Goal: Transaction & Acquisition: Book appointment/travel/reservation

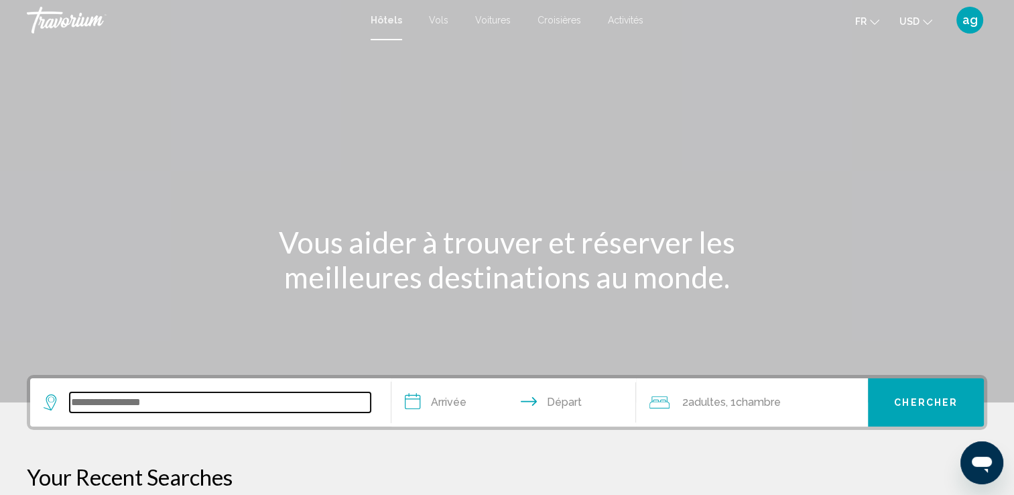
click at [131, 401] on input "Search widget" at bounding box center [220, 402] width 301 height 20
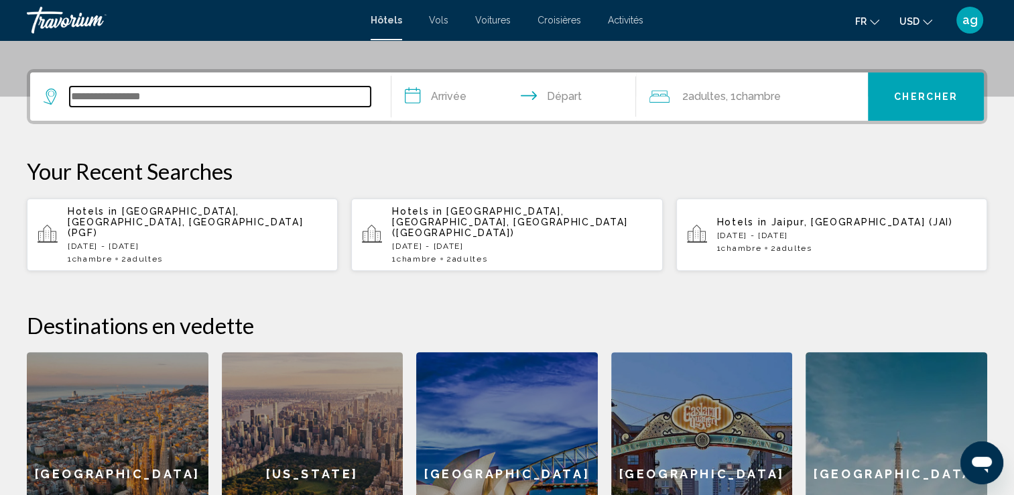
scroll to position [330, 0]
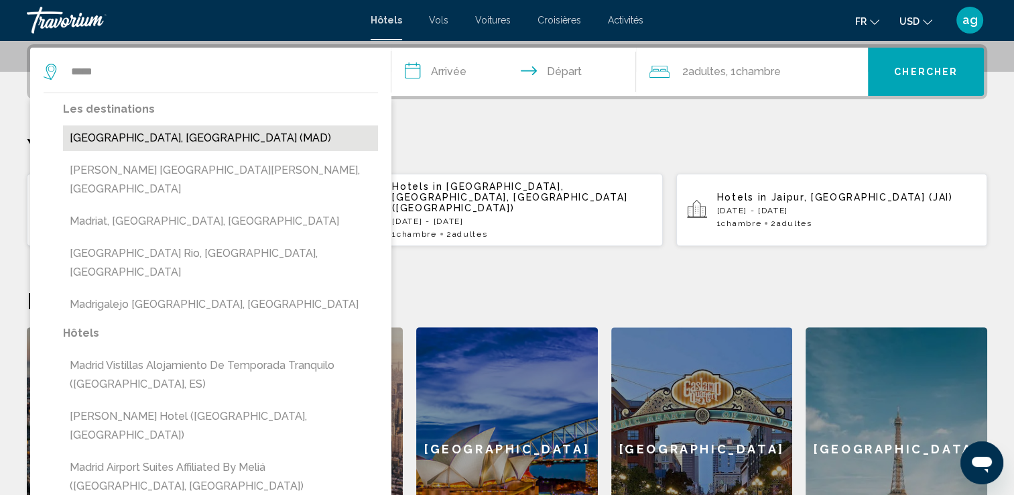
click at [118, 143] on button "[GEOGRAPHIC_DATA], [GEOGRAPHIC_DATA] (MAD)" at bounding box center [220, 137] width 315 height 25
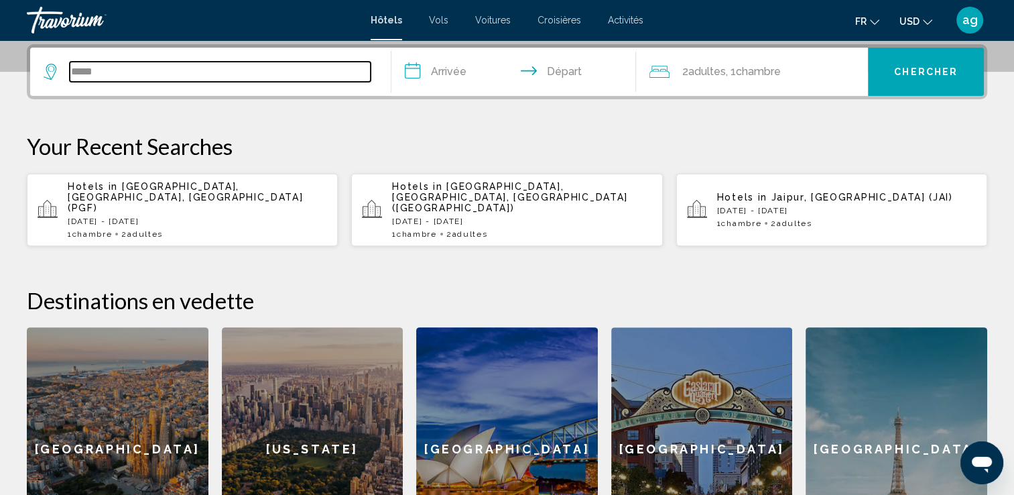
type input "**********"
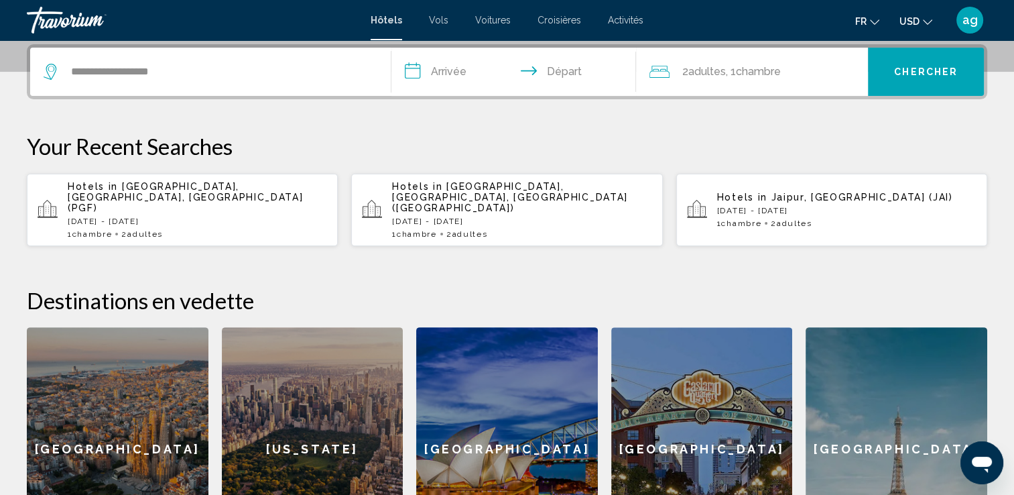
click at [472, 66] on input "**********" at bounding box center [516, 74] width 251 height 52
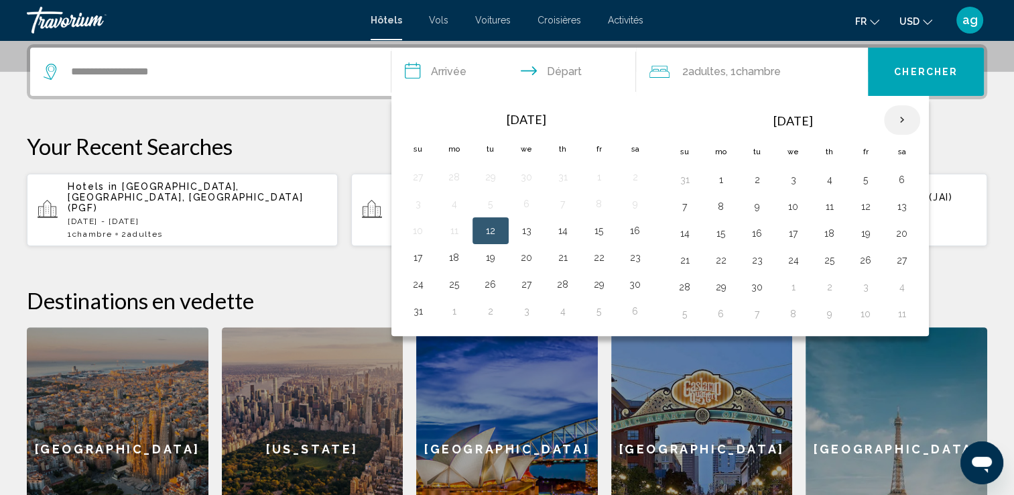
click at [897, 118] on th "Next month" at bounding box center [902, 119] width 36 height 29
click at [747, 259] on button "23" at bounding box center [757, 260] width 21 height 19
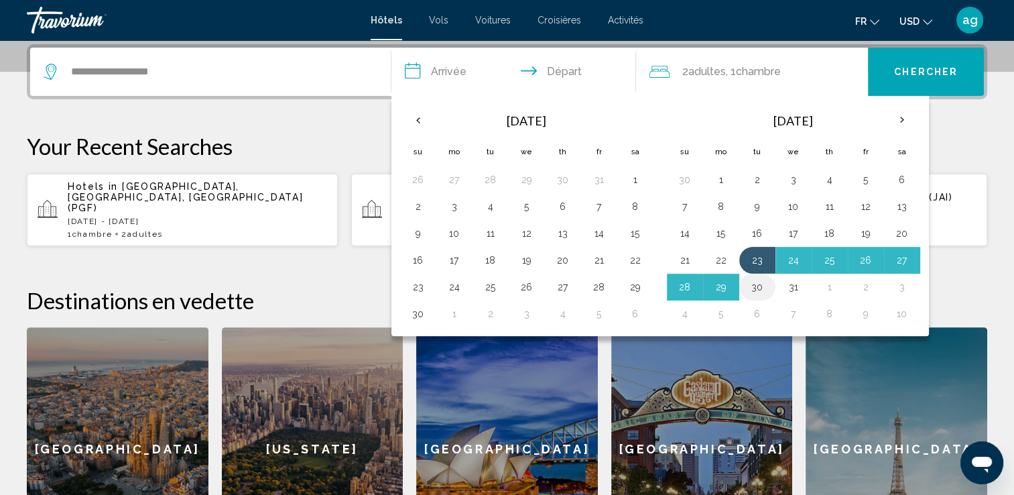
click at [755, 287] on button "30" at bounding box center [757, 286] width 21 height 19
type input "**********"
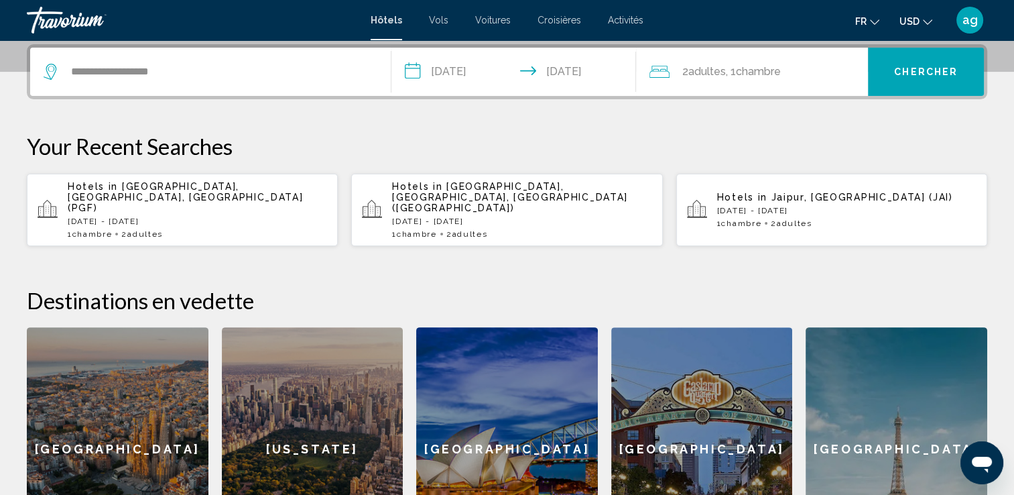
click at [716, 63] on span "2 Adulte Adultes" at bounding box center [704, 71] width 44 height 19
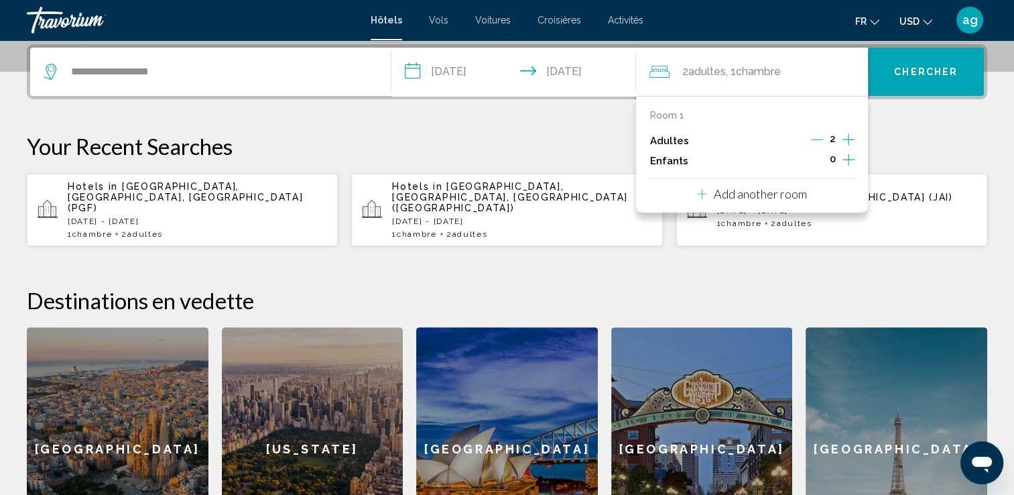
click at [848, 161] on icon "Increment children" at bounding box center [848, 159] width 12 height 12
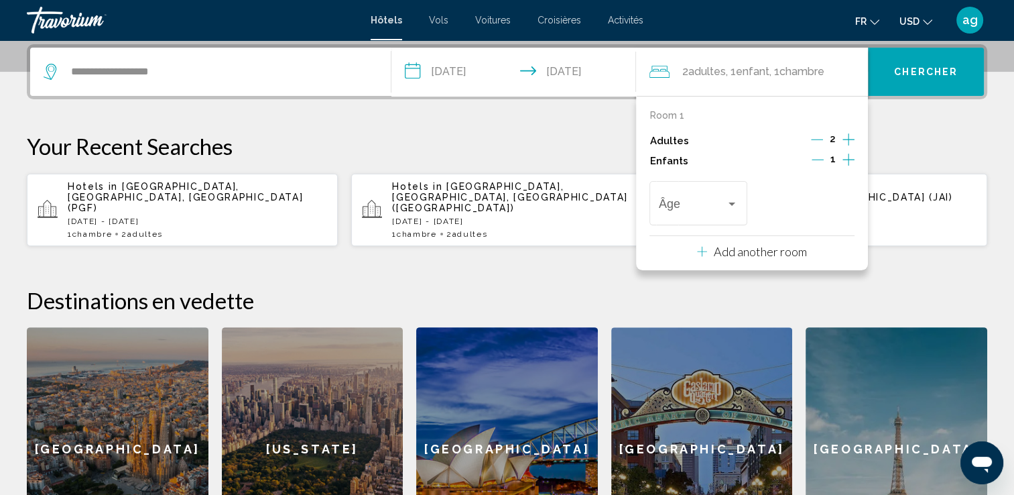
click at [848, 161] on icon "Increment children" at bounding box center [848, 159] width 12 height 12
click at [680, 204] on span "Travelers: 2 adults, 2 children" at bounding box center [692, 206] width 67 height 13
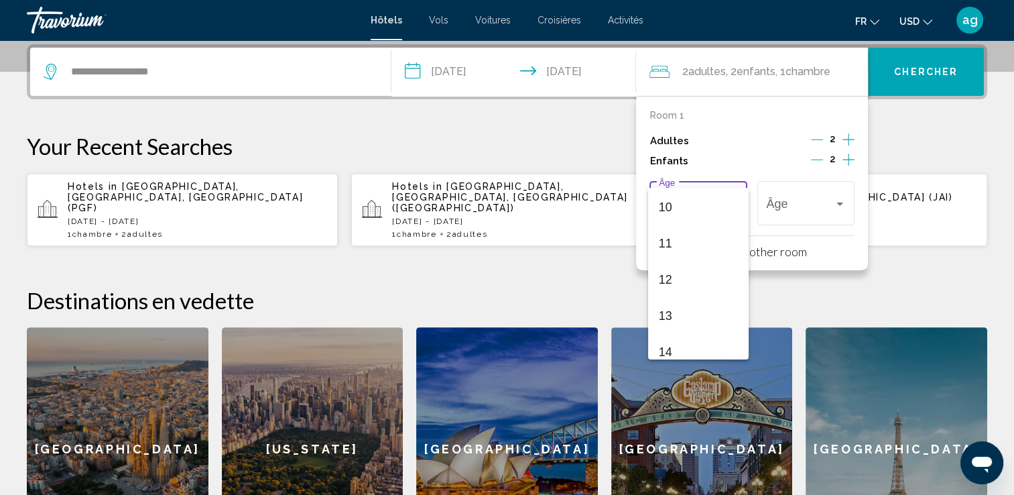
scroll to position [386, 0]
click at [660, 323] on span "14" at bounding box center [698, 326] width 79 height 36
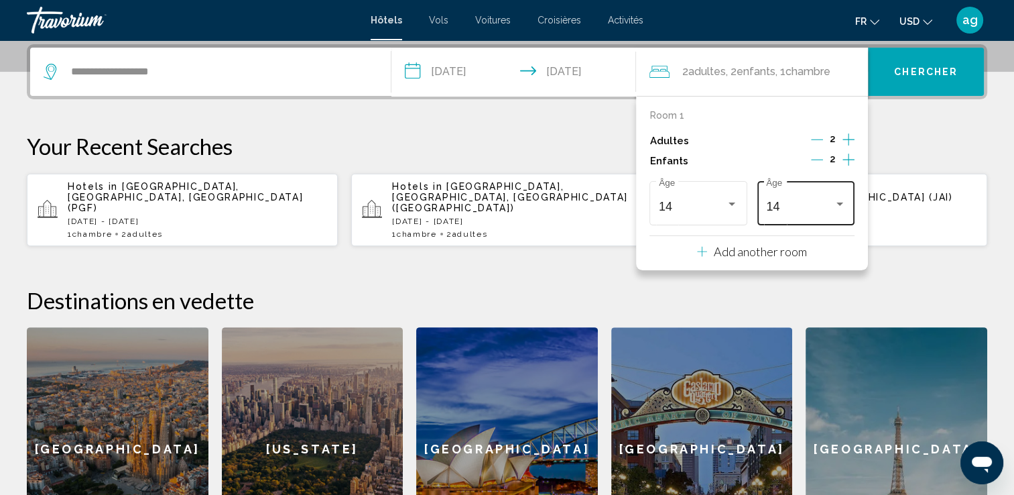
click at [783, 196] on div "14 Âge" at bounding box center [805, 202] width 79 height 48
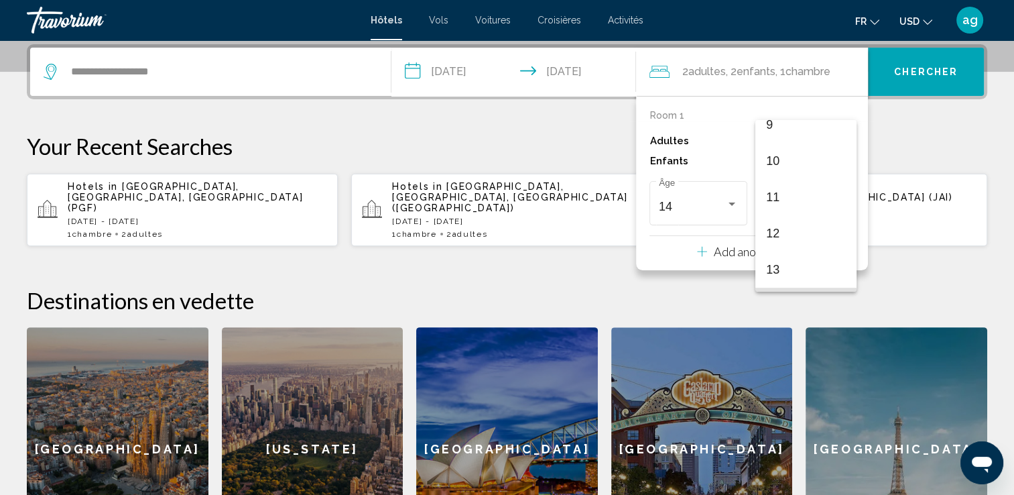
scroll to position [332, 0]
click at [809, 176] on span "10" at bounding box center [805, 168] width 79 height 36
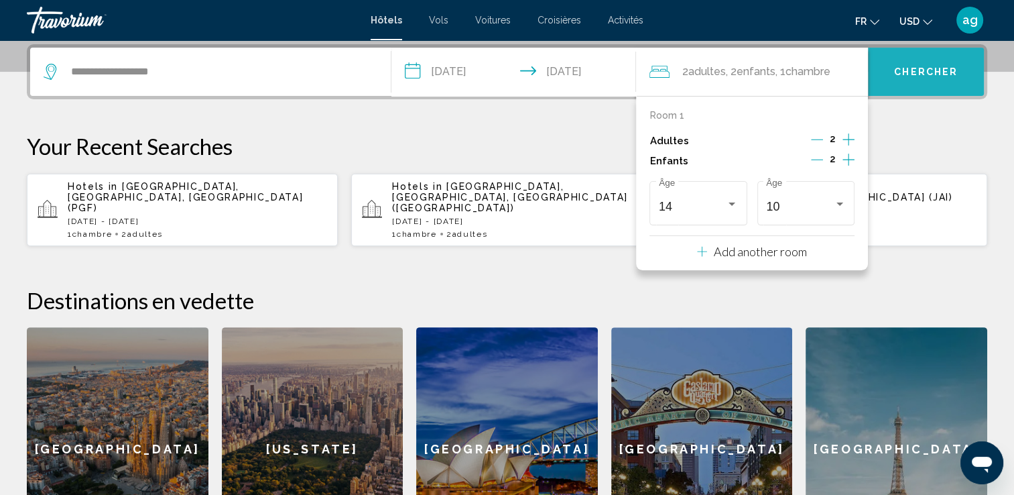
click at [915, 52] on button "Chercher" at bounding box center [926, 72] width 116 height 48
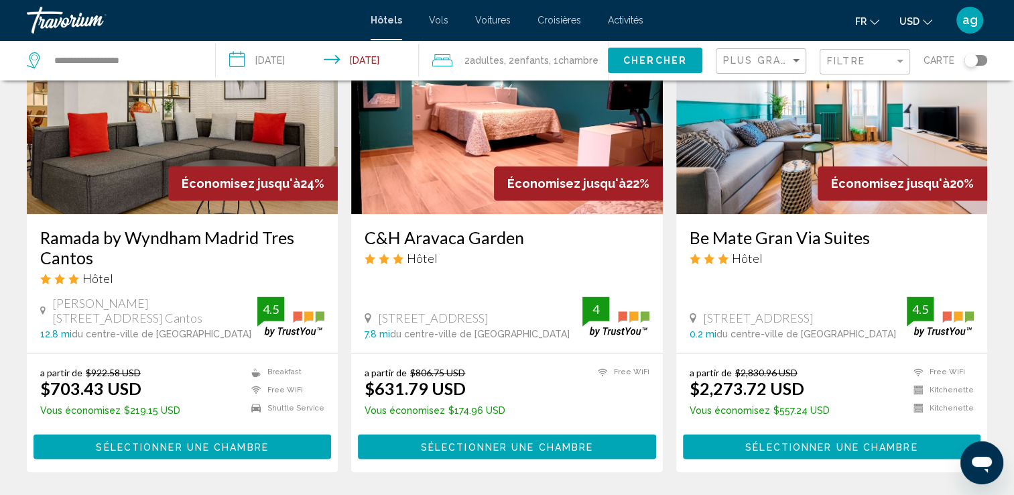
scroll to position [1769, 0]
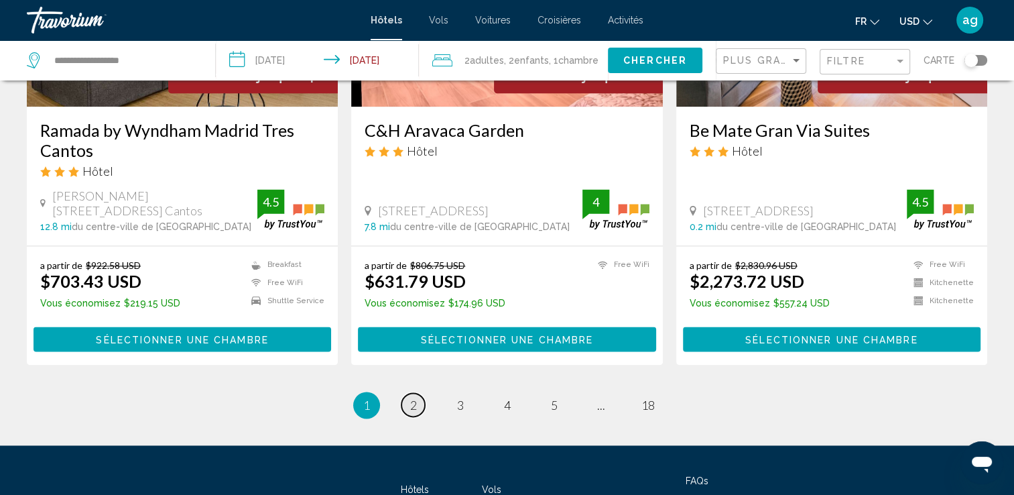
click at [407, 393] on link "page 2" at bounding box center [412, 404] width 23 height 23
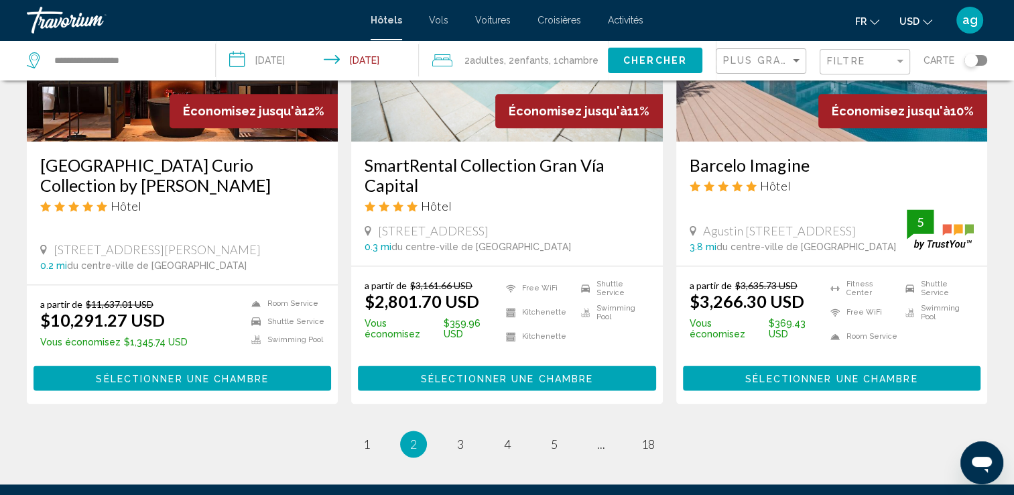
scroll to position [1769, 0]
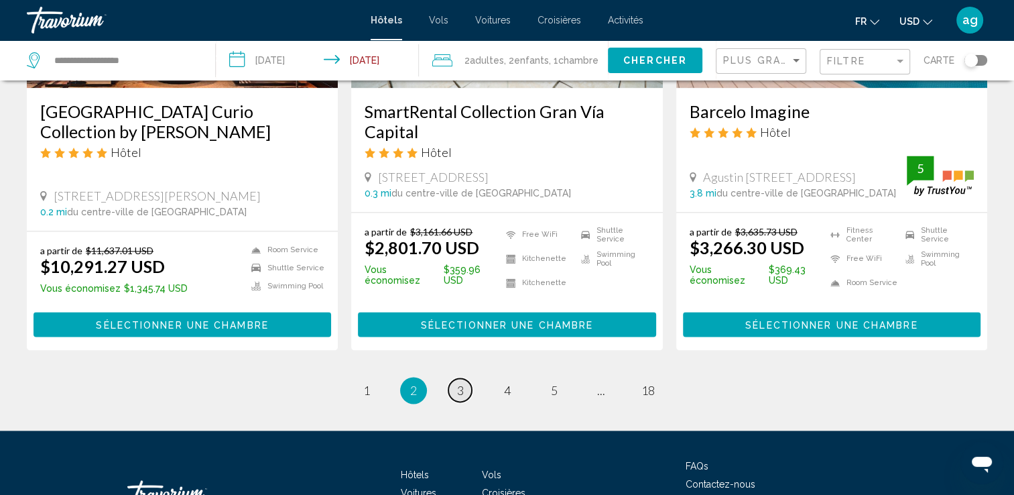
click at [452, 390] on link "page 3" at bounding box center [459, 389] width 23 height 23
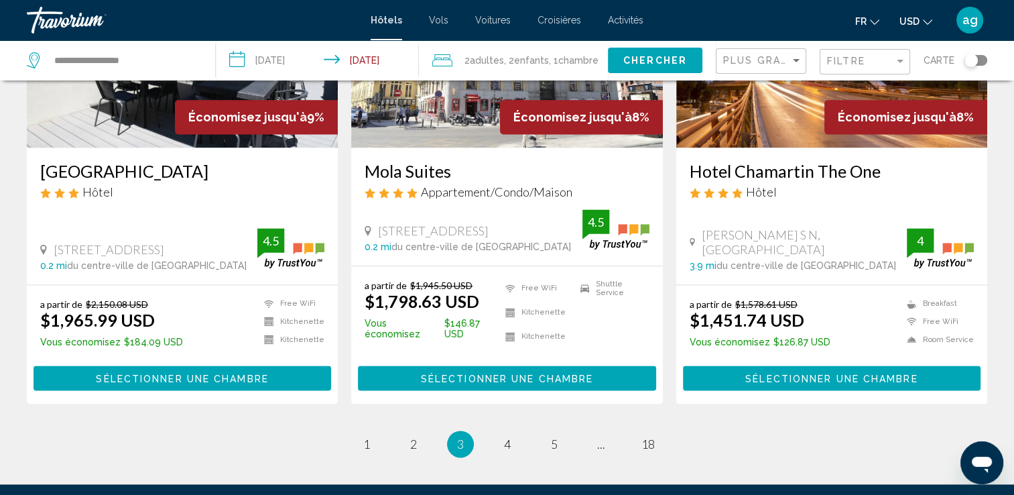
scroll to position [1796, 0]
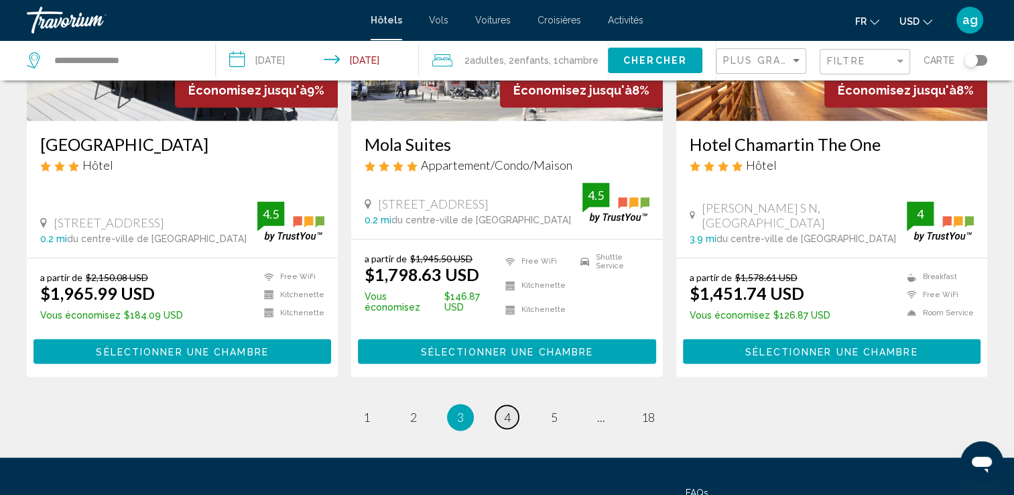
click at [509, 409] on span "4" at bounding box center [507, 416] width 7 height 15
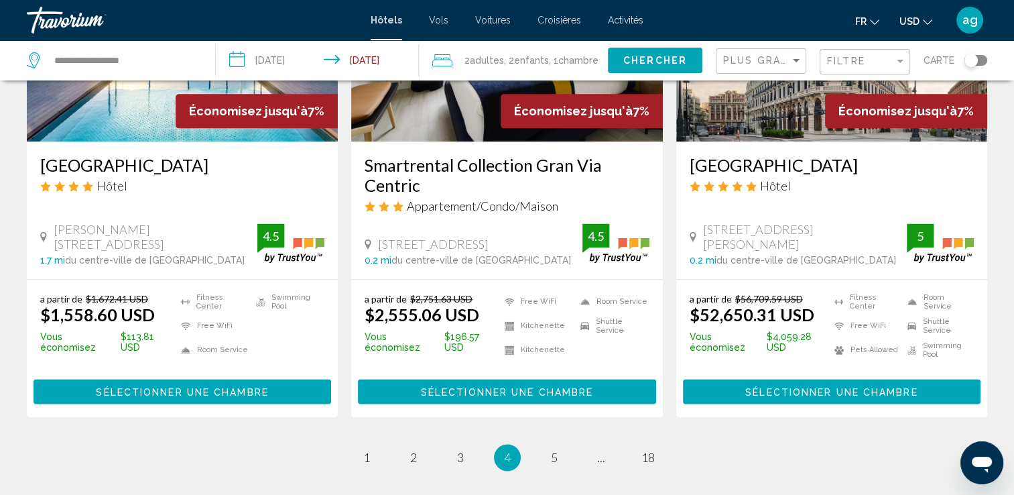
scroll to position [1742, 0]
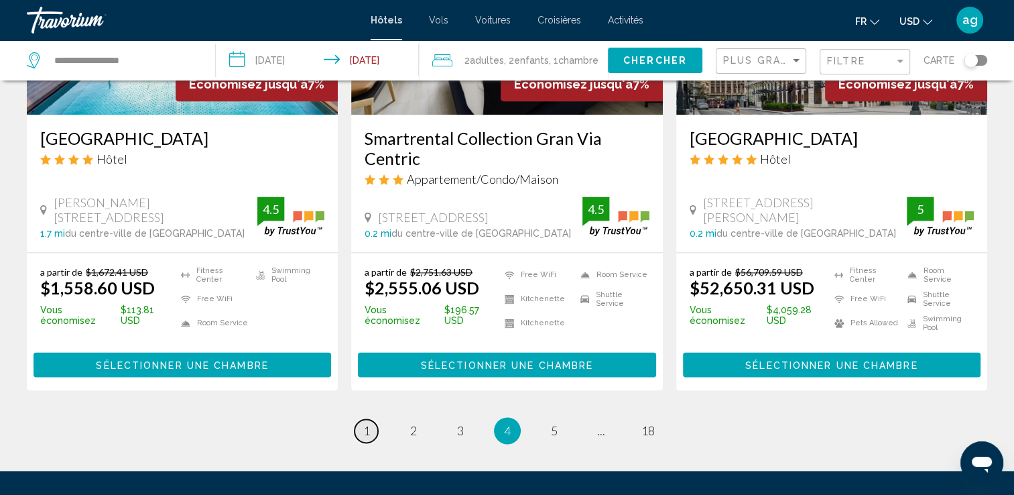
click at [364, 423] on span "1" at bounding box center [366, 430] width 7 height 15
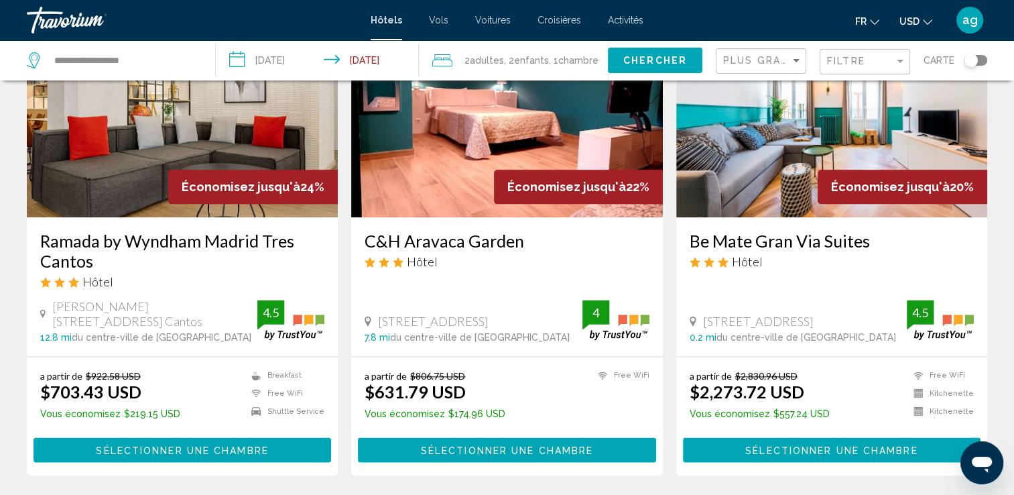
scroll to position [1662, 0]
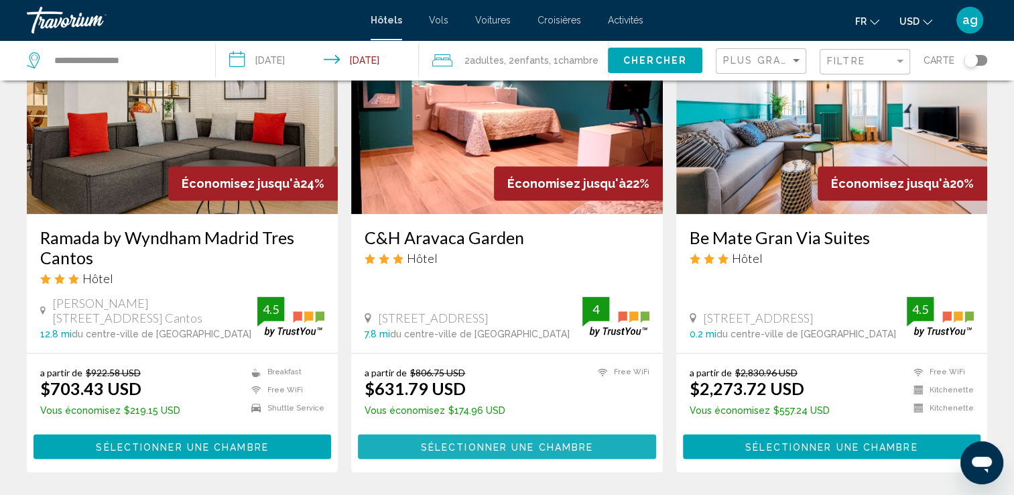
click at [512, 441] on span "Sélectionner une chambre" at bounding box center [507, 446] width 172 height 11
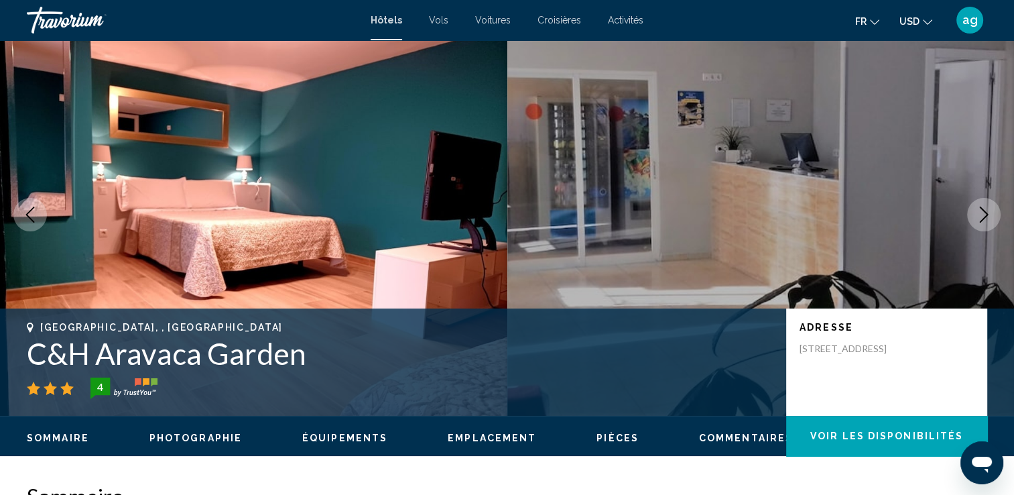
click at [512, 419] on div "Sommaire Photographie Équipements Emplacement Pièces Commentaires Voir les disp…" at bounding box center [507, 436] width 1014 height 42
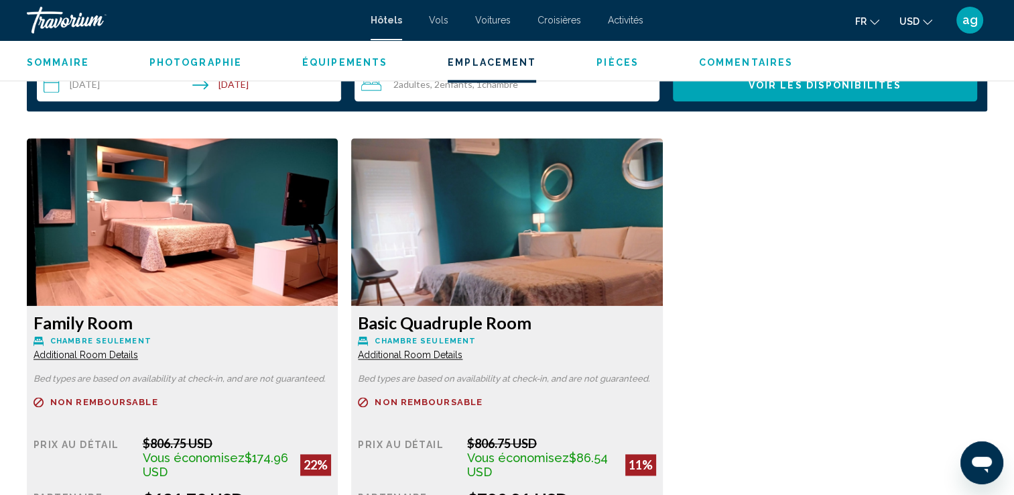
scroll to position [1528, 0]
